Goal: Task Accomplishment & Management: Complete application form

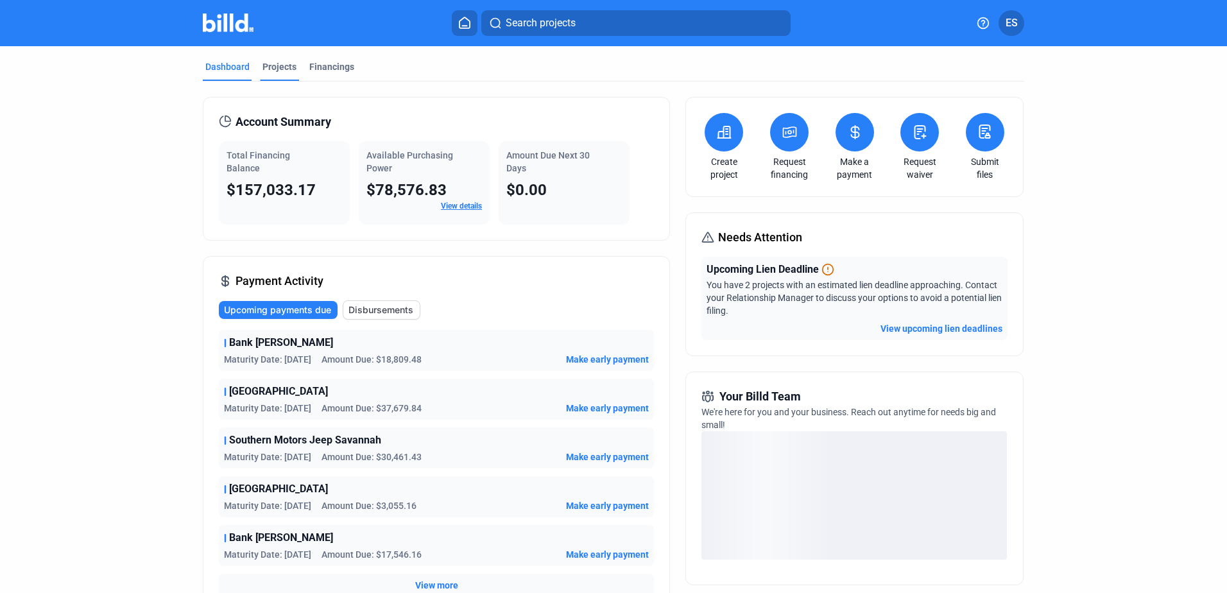
click at [281, 62] on div "Projects" at bounding box center [280, 66] width 34 height 13
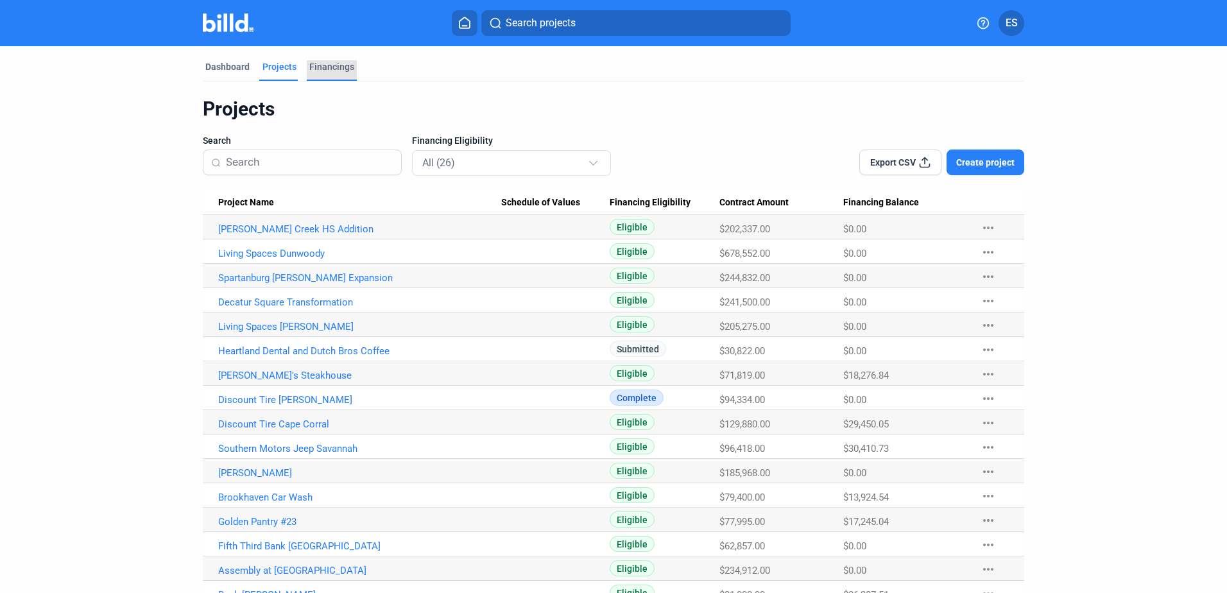
click at [331, 73] on div "Financings" at bounding box center [332, 70] width 50 height 21
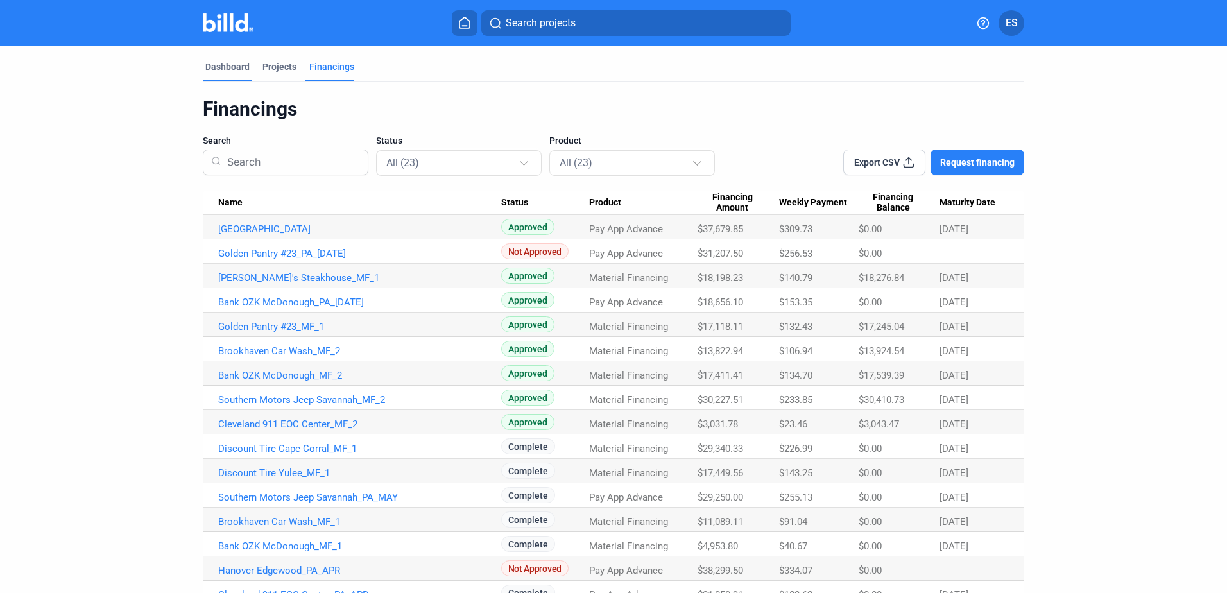
click at [236, 74] on div "Dashboard" at bounding box center [227, 70] width 49 height 21
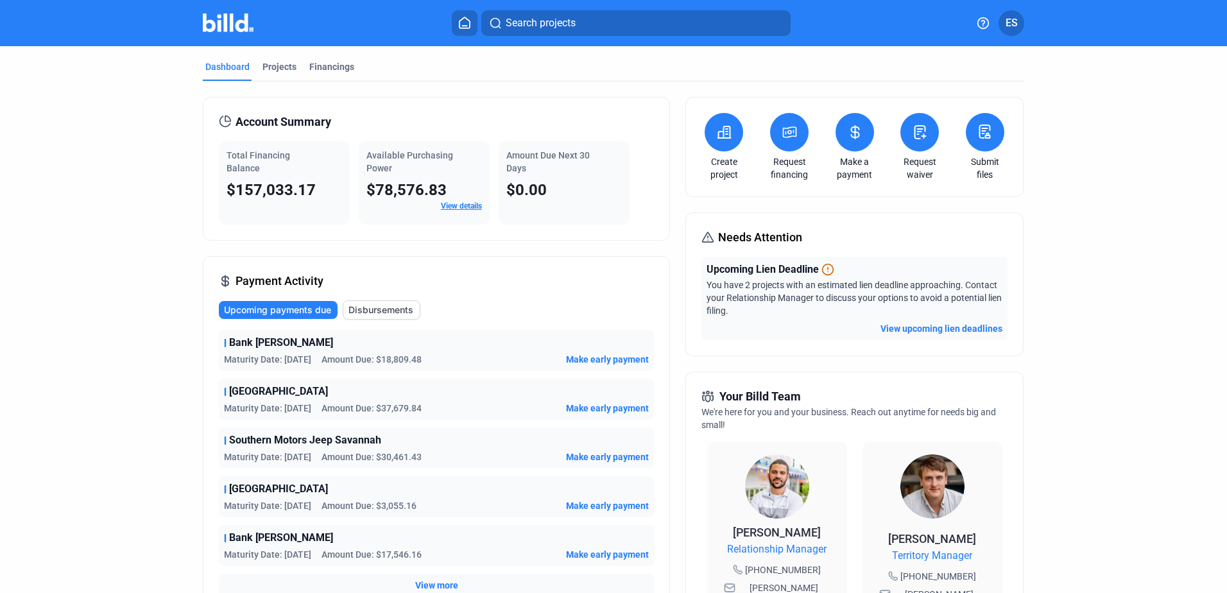
click at [853, 136] on icon at bounding box center [855, 132] width 8 height 13
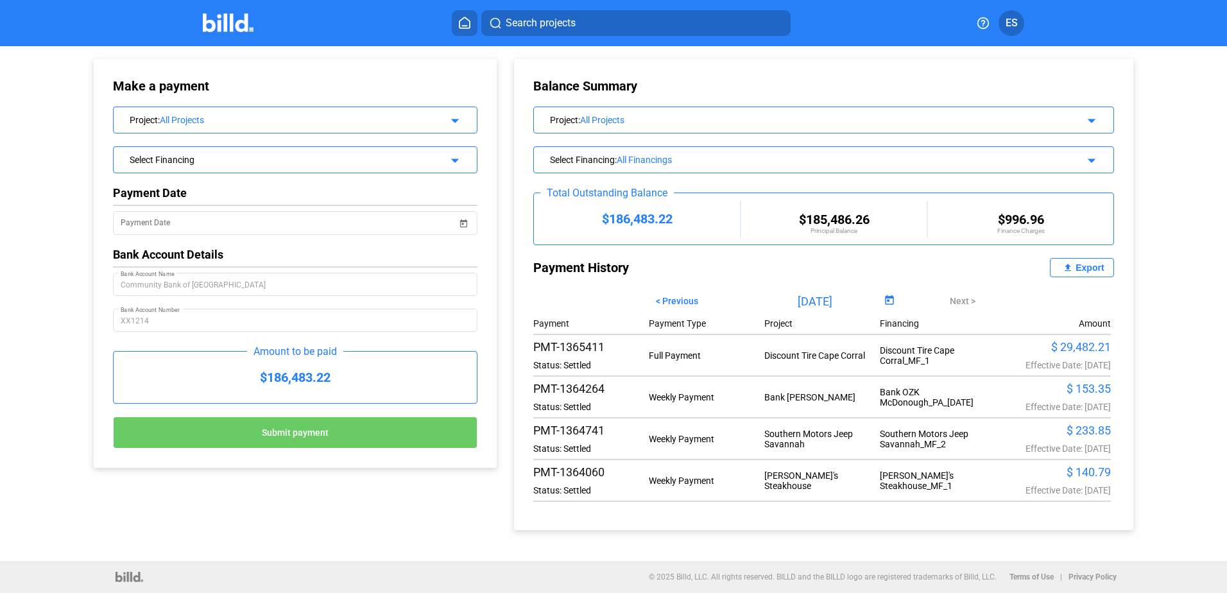
click at [186, 29] on div "Search projects ES" at bounding box center [614, 23] width 1001 height 26
click at [231, 20] on img at bounding box center [228, 22] width 51 height 19
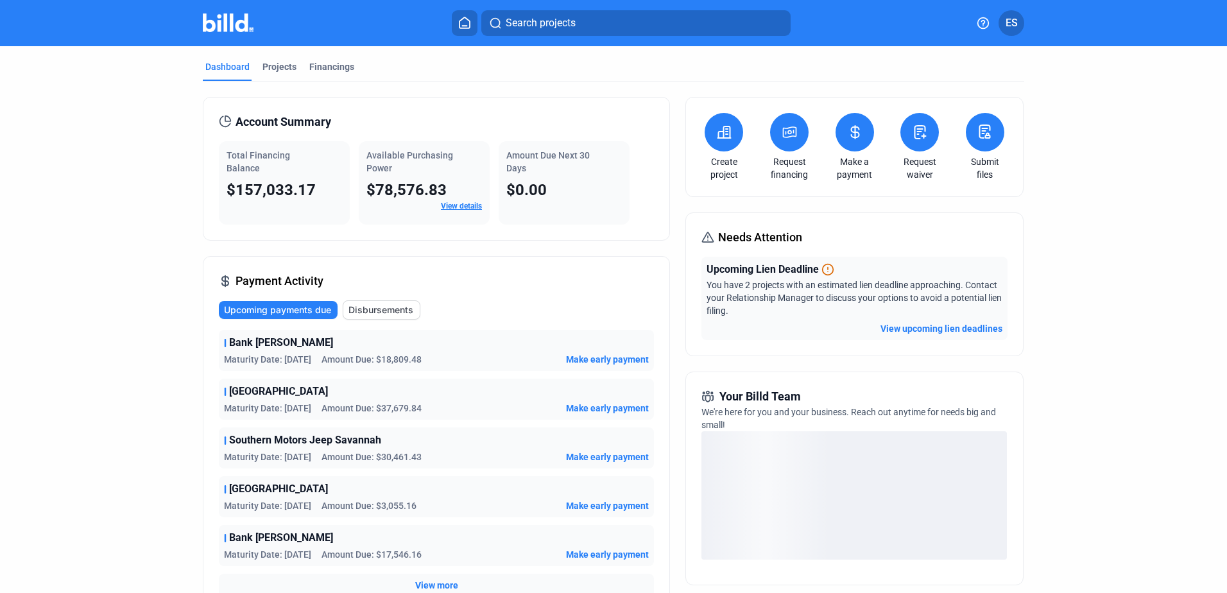
click at [921, 148] on button at bounding box center [920, 132] width 39 height 39
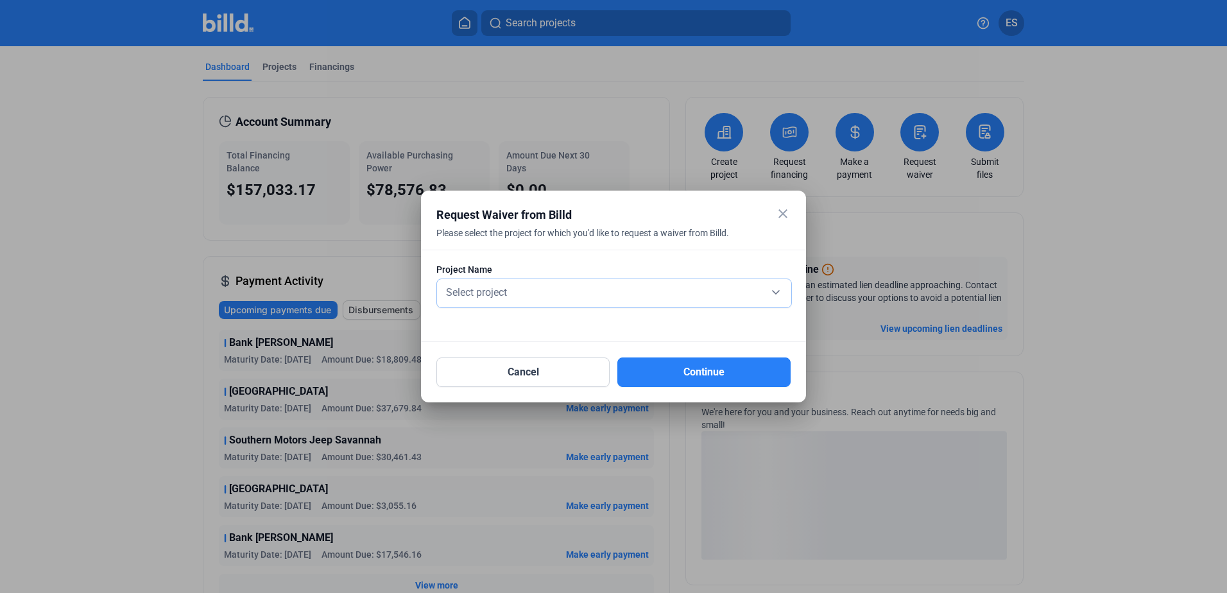
click at [594, 286] on div "Select project" at bounding box center [615, 291] width 342 height 18
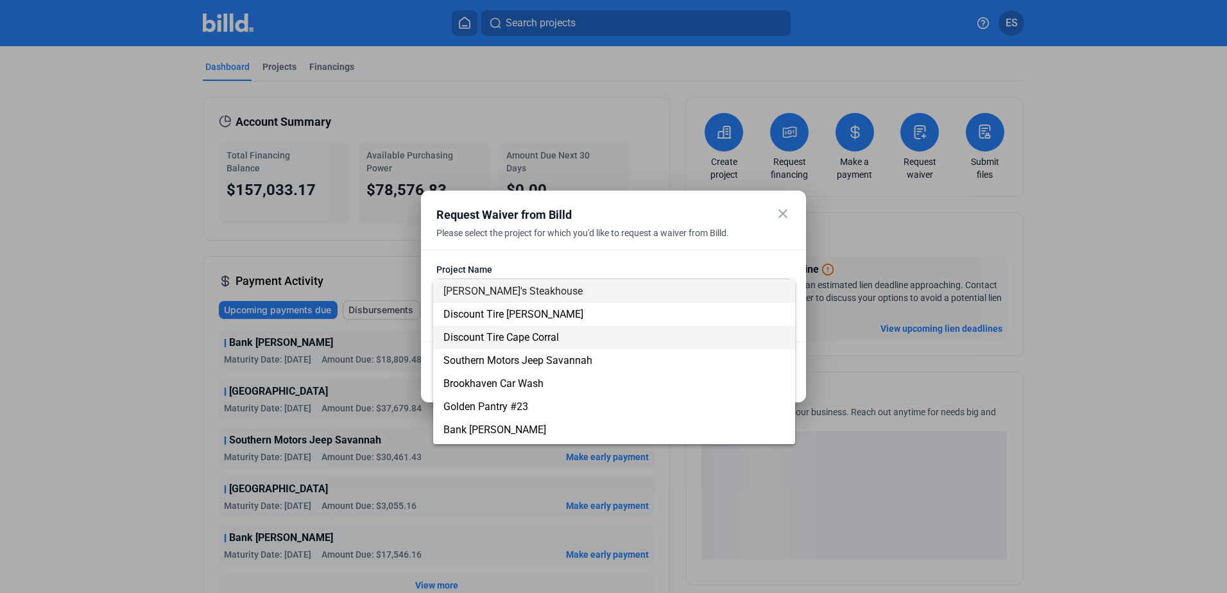
click at [590, 341] on span "Discount Tire Cape Corral" at bounding box center [615, 337] width 342 height 23
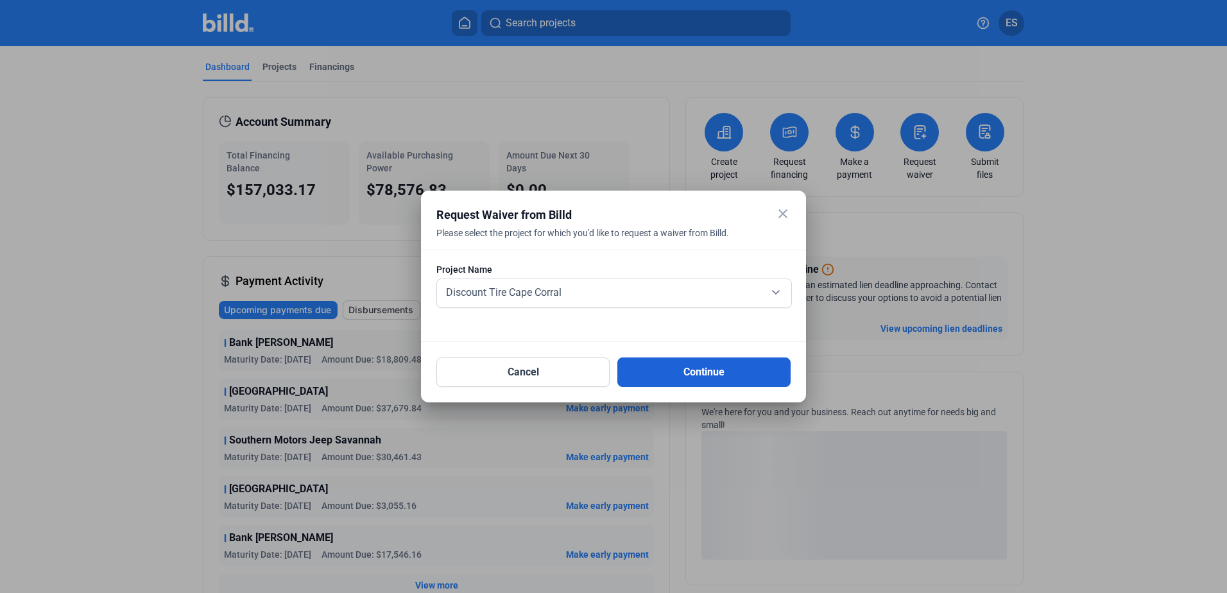
click at [715, 376] on button "Continue" at bounding box center [704, 373] width 173 height 30
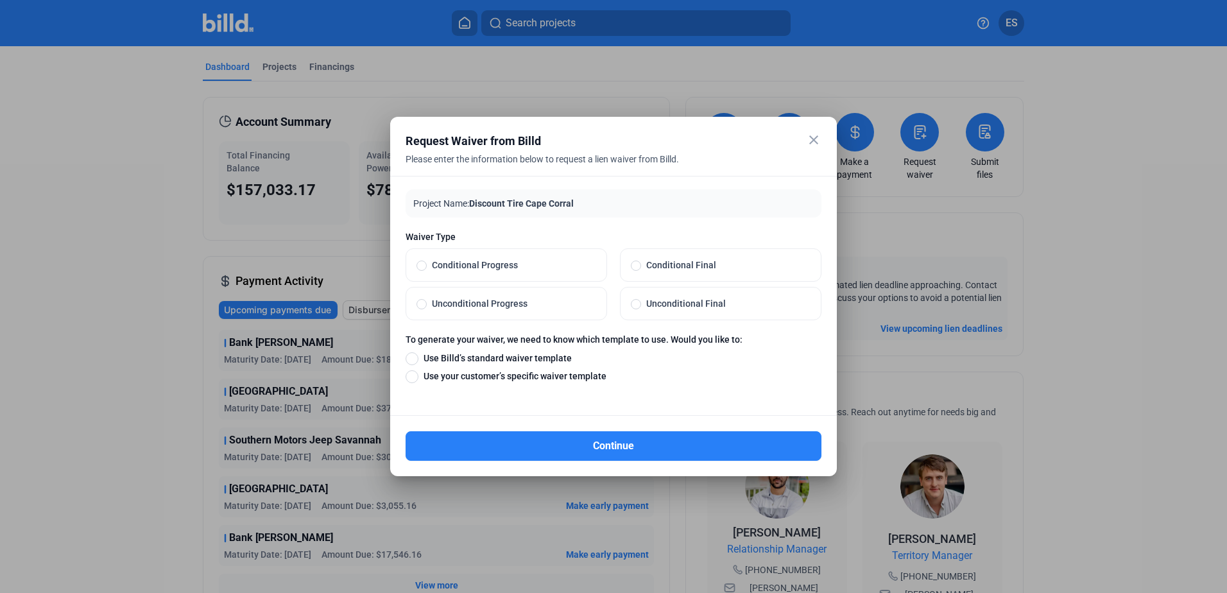
click at [690, 300] on span "Unconditional Final" at bounding box center [725, 303] width 169 height 13
click at [641, 300] on input "Unconditional Final" at bounding box center [636, 304] width 10 height 12
radio input "true"
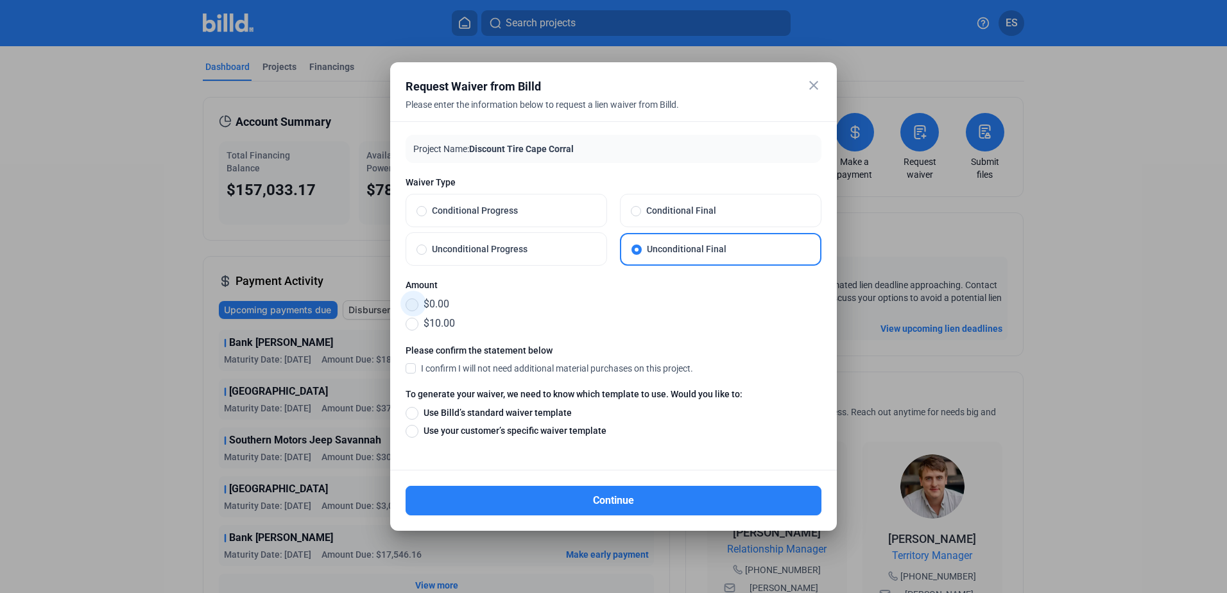
click at [414, 300] on span at bounding box center [412, 305] width 13 height 13
click at [414, 300] on input "$0.00" at bounding box center [412, 304] width 13 height 14
radio input "true"
click at [429, 366] on span "I confirm I will not need additional material purchases on this project." at bounding box center [557, 368] width 272 height 13
click at [0, 0] on input "I confirm I will not need additional material purchases on this project." at bounding box center [0, 0] width 0 height 0
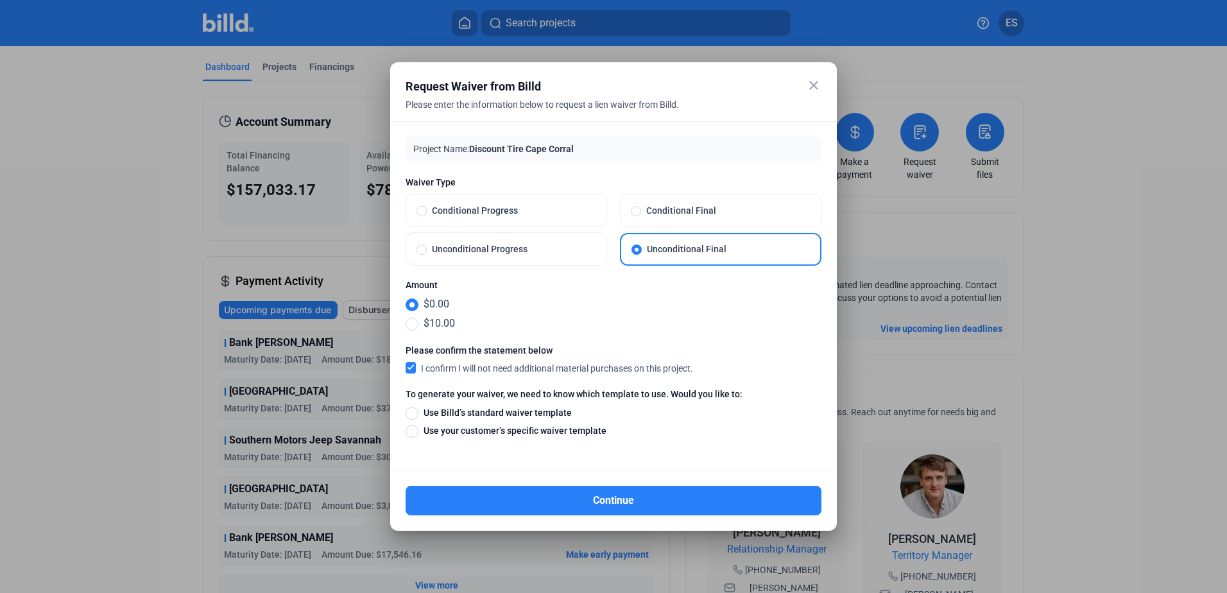
click at [463, 436] on span "Use your customer’s specific waiver template" at bounding box center [513, 430] width 188 height 13
click at [419, 436] on input "Use your customer’s specific waiver template" at bounding box center [412, 431] width 13 height 14
radio input "true"
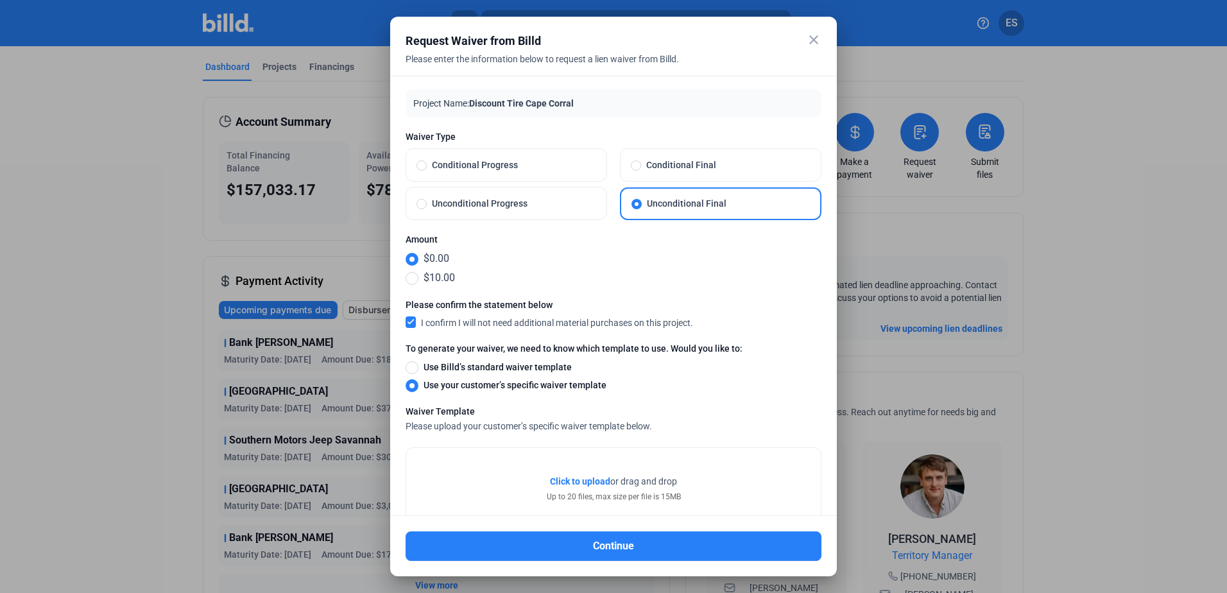
click at [578, 469] on div "Click to upload Tap to upload or drag and drop Up to 20 files, max size per fil…" at bounding box center [613, 488] width 415 height 81
click at [580, 476] on span "Click to upload" at bounding box center [580, 481] width 60 height 10
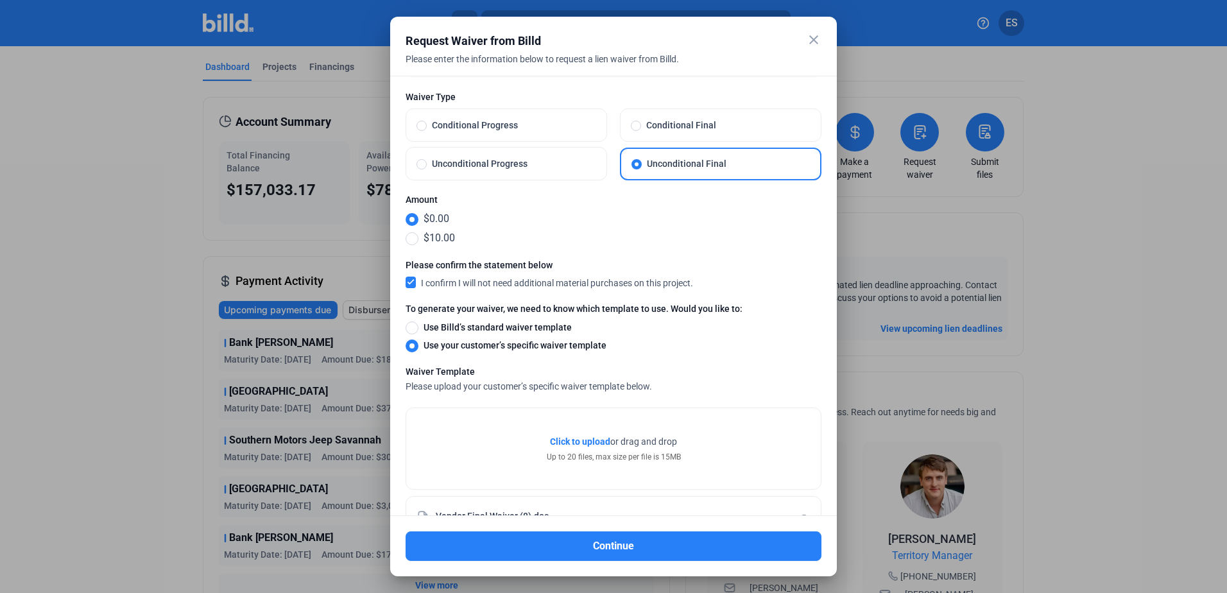
scroll to position [87, 0]
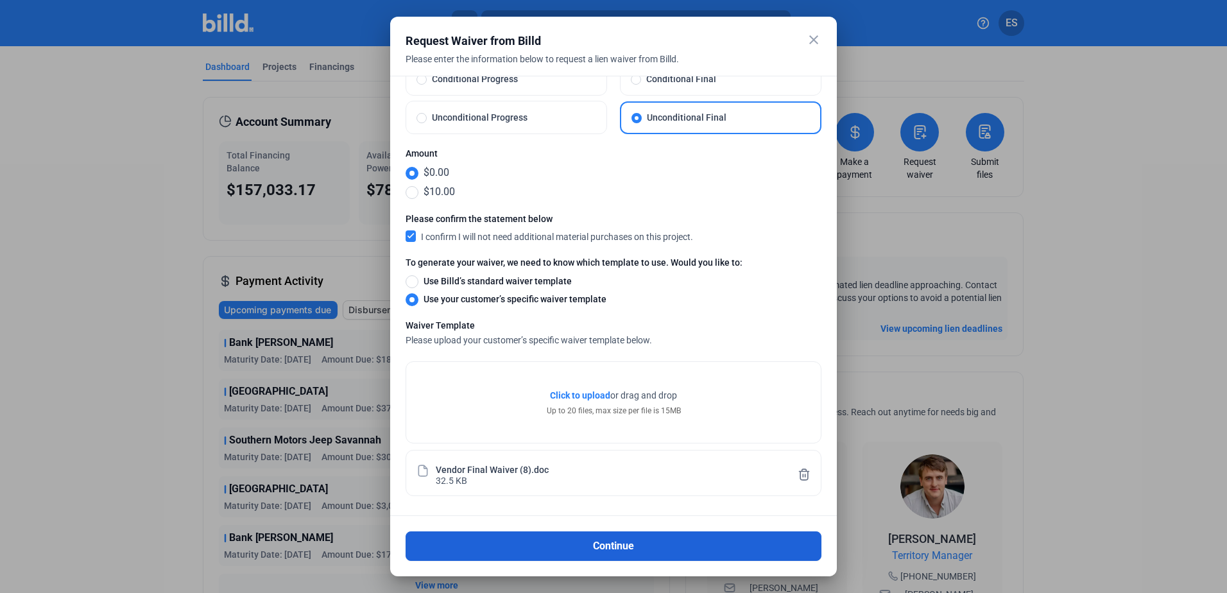
click at [636, 535] on button "Continue" at bounding box center [614, 547] width 416 height 30
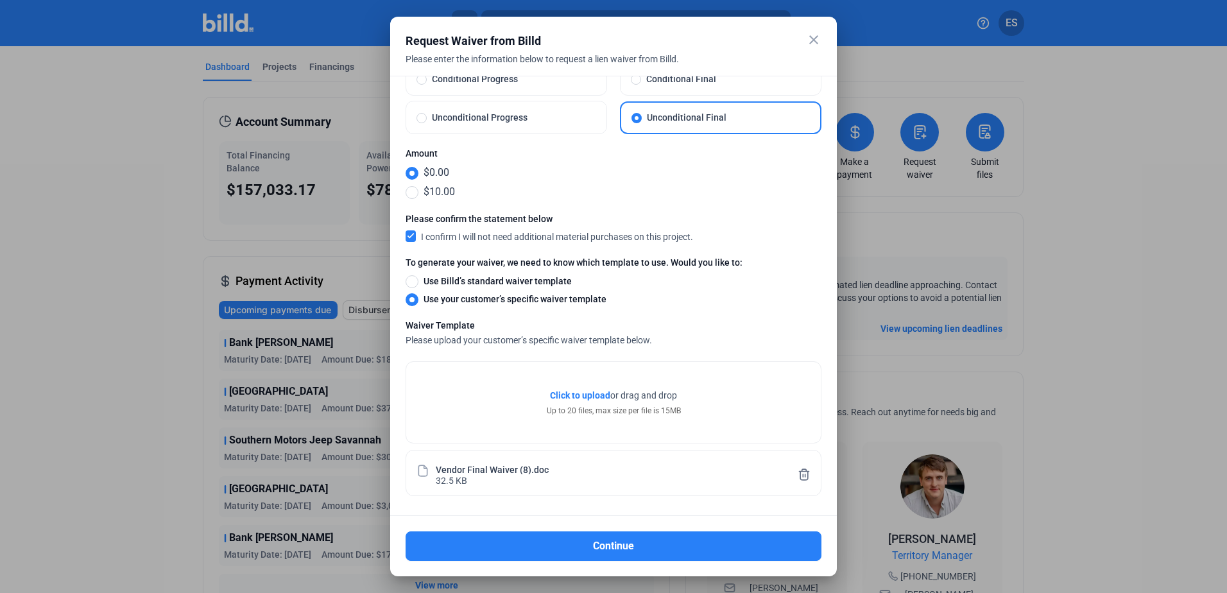
click at [593, 539] on div at bounding box center [613, 296] width 1227 height 593
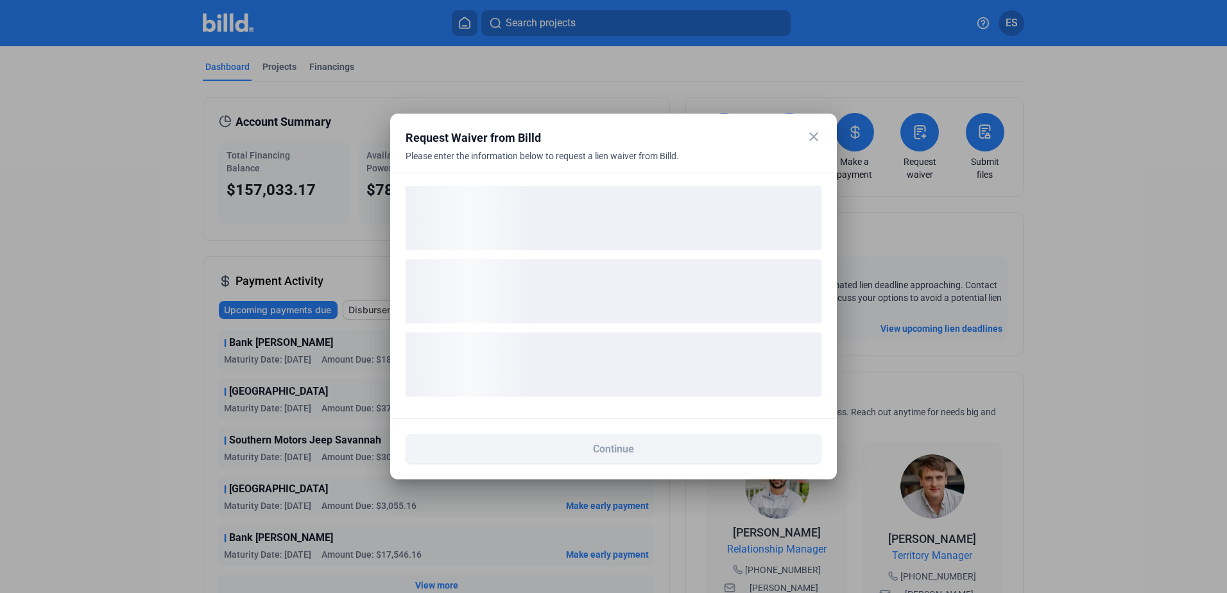
scroll to position [0, 0]
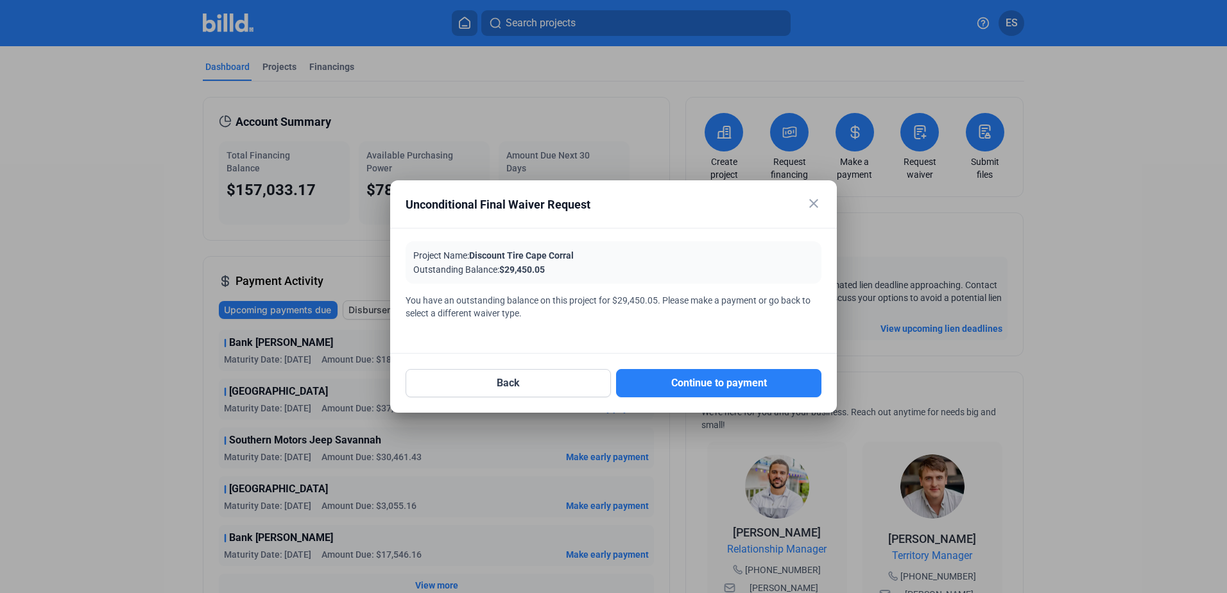
click at [817, 204] on mat-icon "close" at bounding box center [813, 203] width 15 height 15
